Goal: Find specific page/section: Find specific page/section

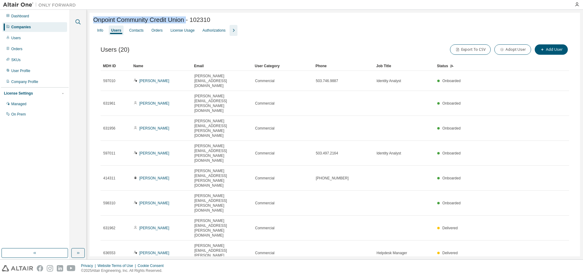
click at [78, 23] on icon "button" at bounding box center [77, 21] width 7 height 7
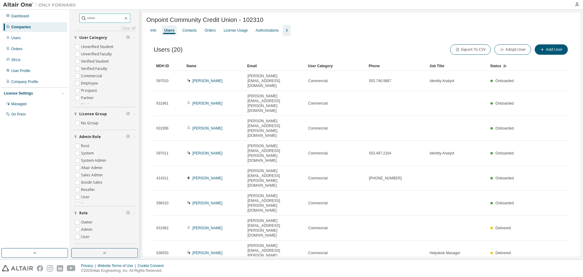
click at [91, 20] on input "text" at bounding box center [105, 18] width 36 height 6
drag, startPoint x: 101, startPoint y: 16, endPoint x: 32, endPoint y: 8, distance: 69.8
click at [41, 15] on div "Dashboard Companies Users Orders SKUs User Profile Company Profile License Sett…" at bounding box center [291, 134] width 583 height 249
type input "******"
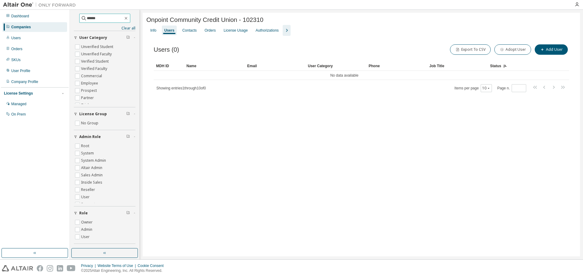
click at [95, 19] on input "******" at bounding box center [105, 18] width 36 height 6
click at [127, 17] on icon "button" at bounding box center [126, 18] width 3 height 3
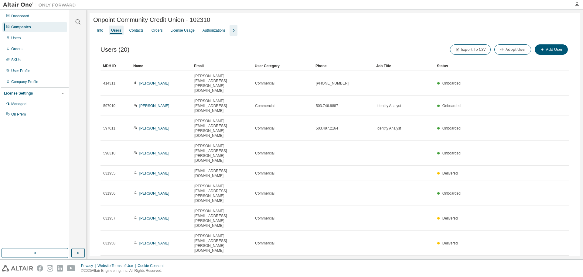
click at [37, 26] on div "Companies" at bounding box center [34, 27] width 65 height 10
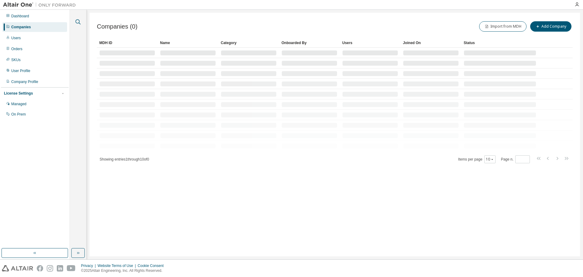
click at [77, 20] on icon "button" at bounding box center [78, 21] width 5 height 5
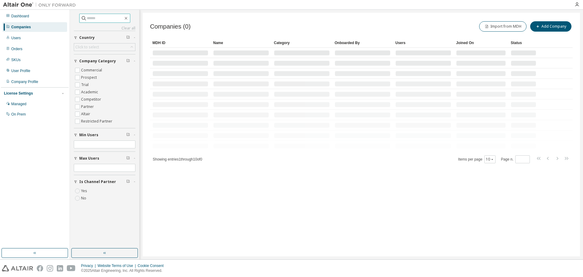
click at [108, 16] on input "text" at bounding box center [105, 18] width 36 height 6
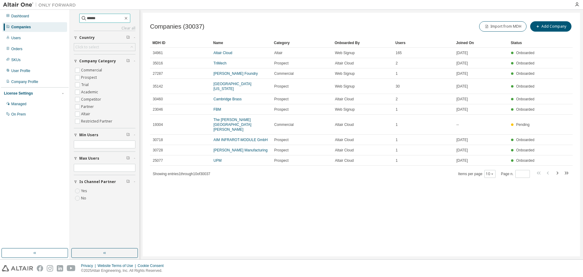
type input "******"
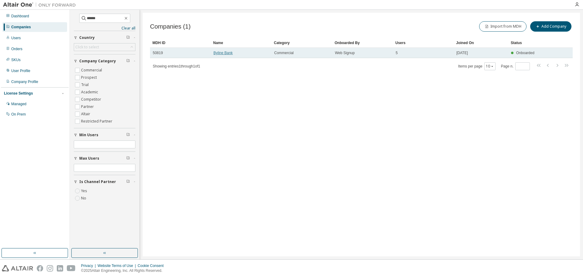
click at [229, 53] on link "Byline Bank" at bounding box center [222, 53] width 19 height 4
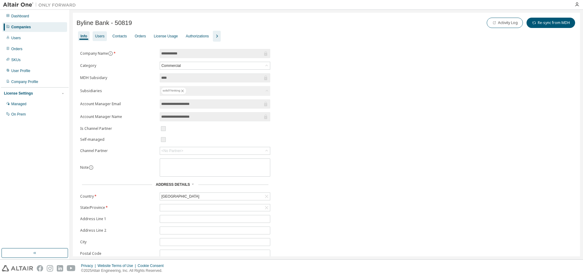
click at [95, 35] on div "Users" at bounding box center [99, 36] width 9 height 5
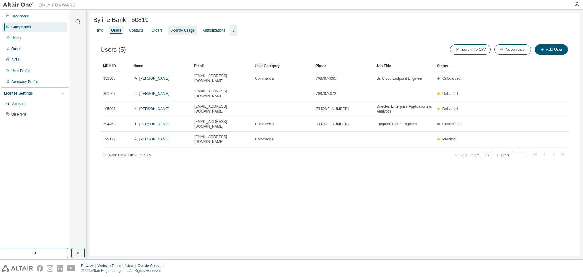
click at [176, 32] on div "License Usage" at bounding box center [182, 30] width 24 height 5
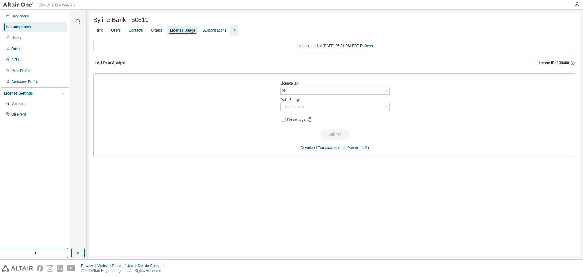
click at [118, 63] on div "AU Data Analyst" at bounding box center [111, 62] width 28 height 5
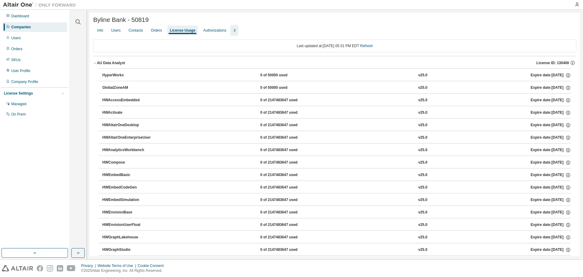
click at [118, 64] on div "AU Data Analyst" at bounding box center [111, 62] width 28 height 5
